Goal: Find specific page/section: Find specific page/section

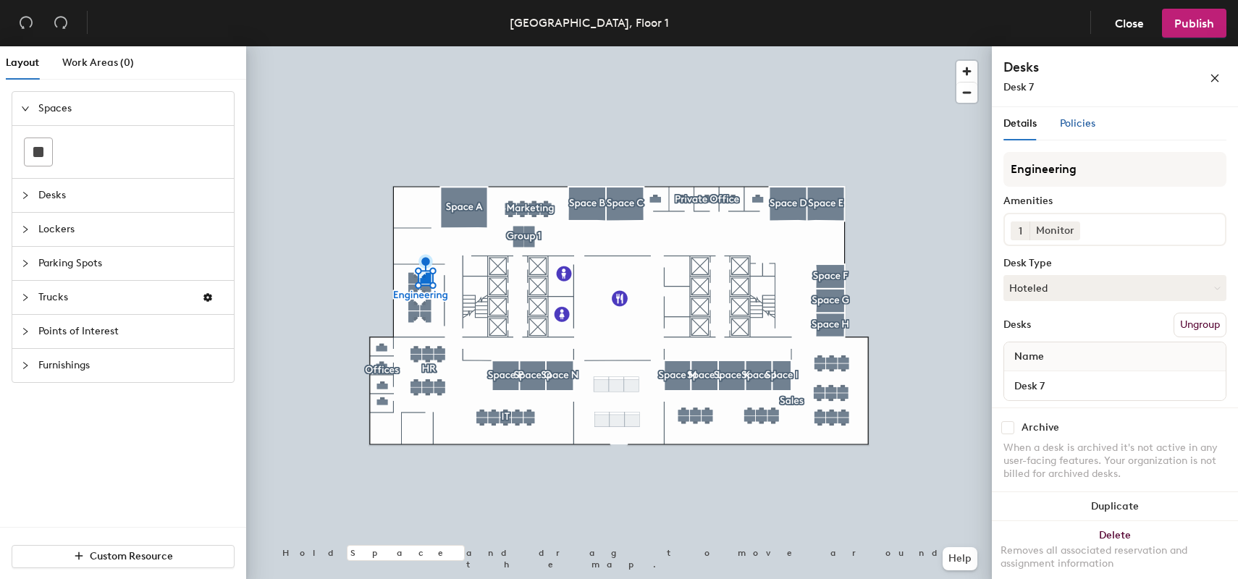
click at [1078, 120] on span "Policies" at bounding box center [1077, 123] width 35 height 12
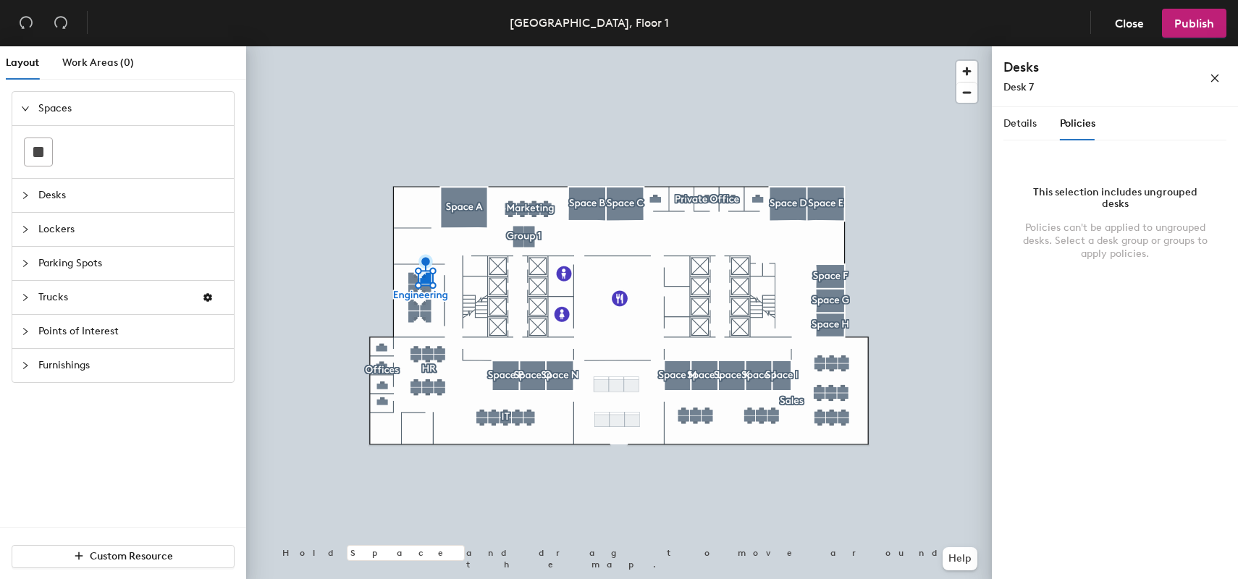
click at [837, 46] on div at bounding box center [619, 46] width 746 height 0
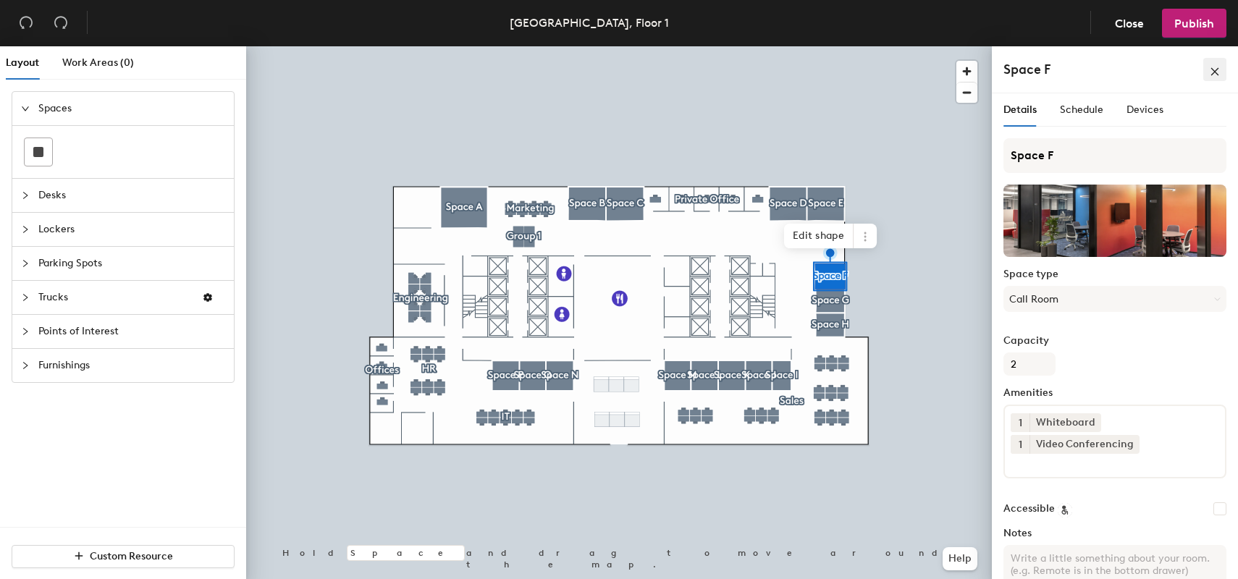
click at [1224, 62] on button "button" at bounding box center [1214, 69] width 23 height 23
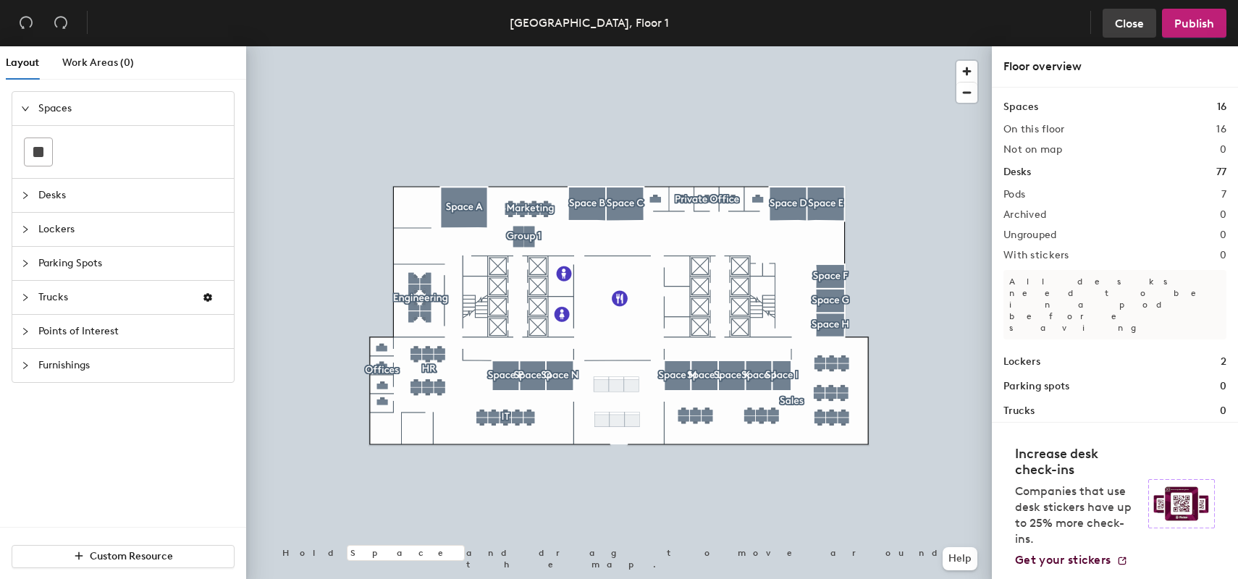
click at [1125, 31] on button "Close" at bounding box center [1130, 23] width 54 height 29
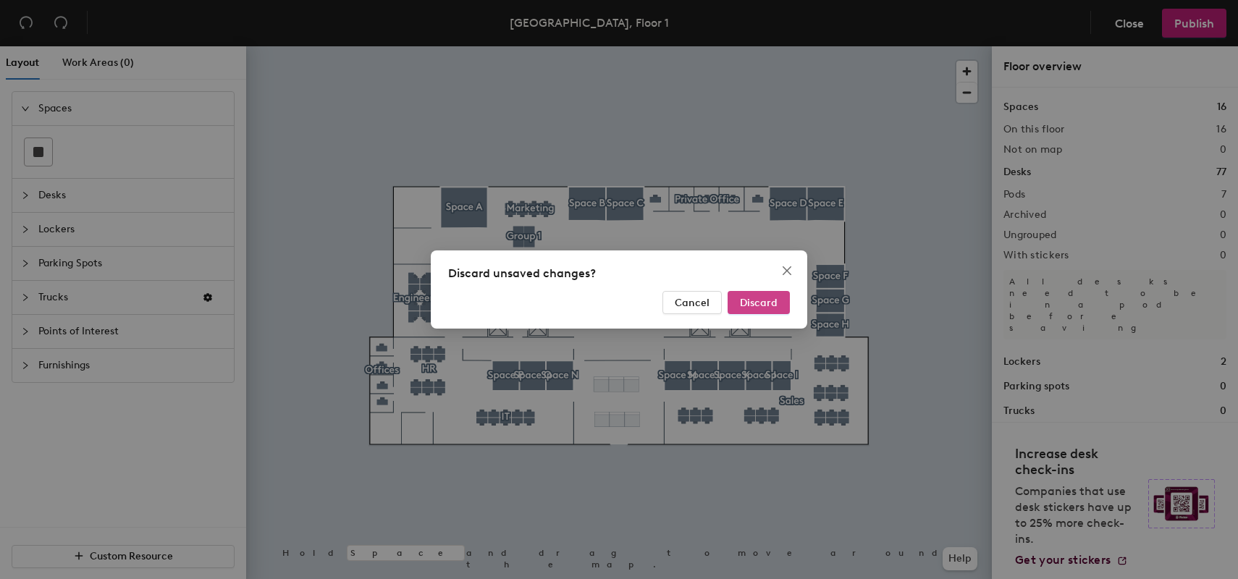
click at [778, 306] on button "Discard" at bounding box center [759, 302] width 62 height 23
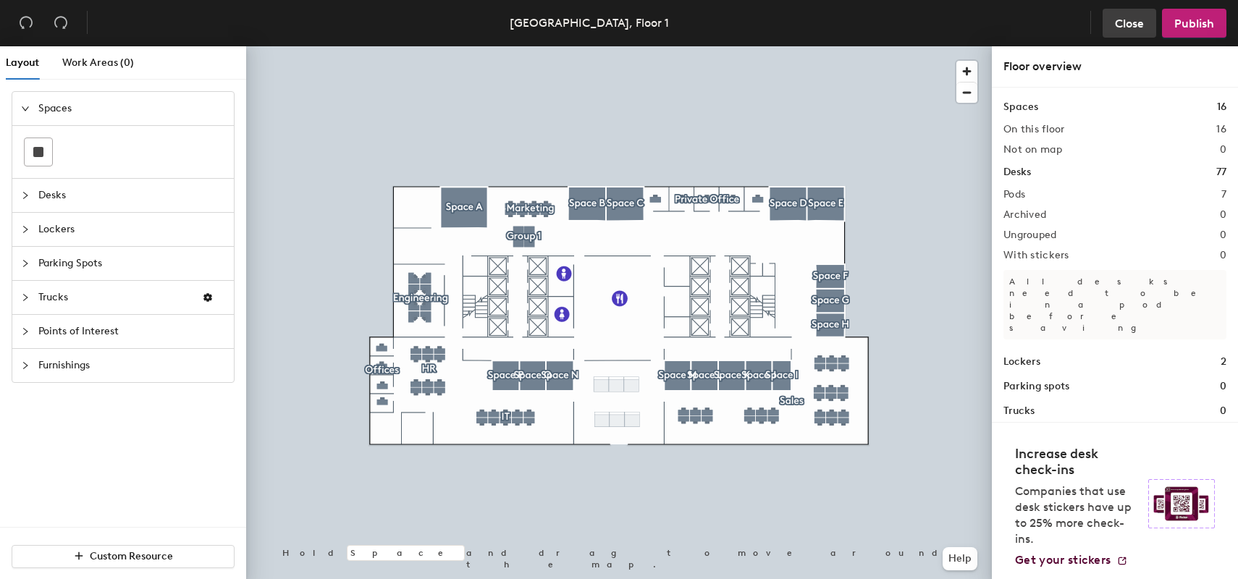
click at [1124, 21] on span "Close" at bounding box center [1129, 24] width 29 height 14
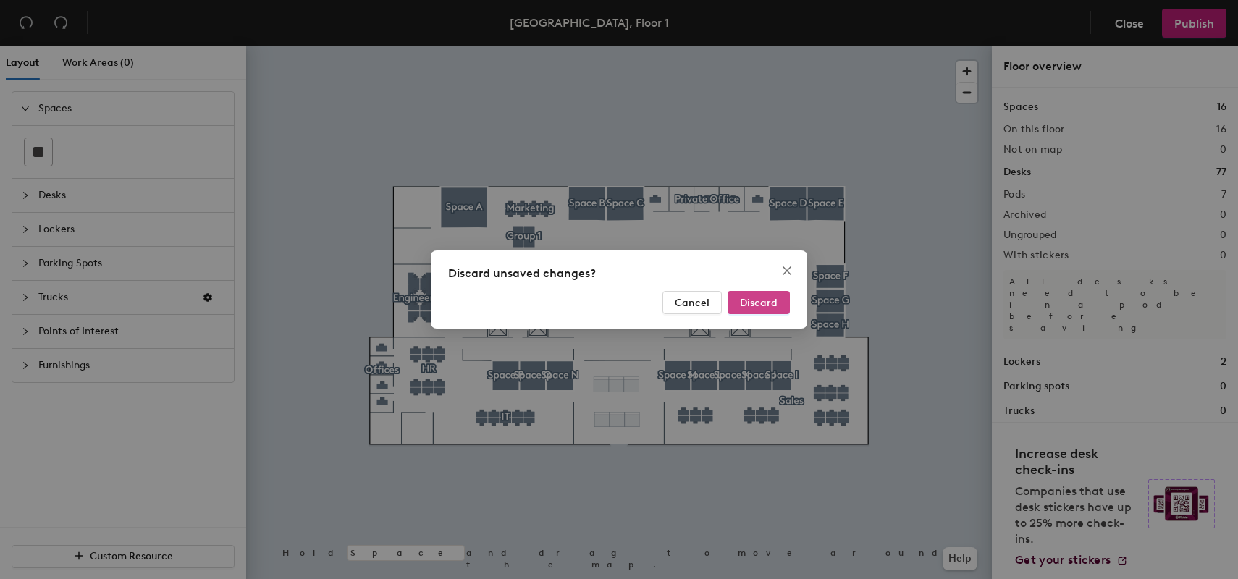
click at [762, 292] on button "Discard" at bounding box center [759, 302] width 62 height 23
